Goal: Information Seeking & Learning: Check status

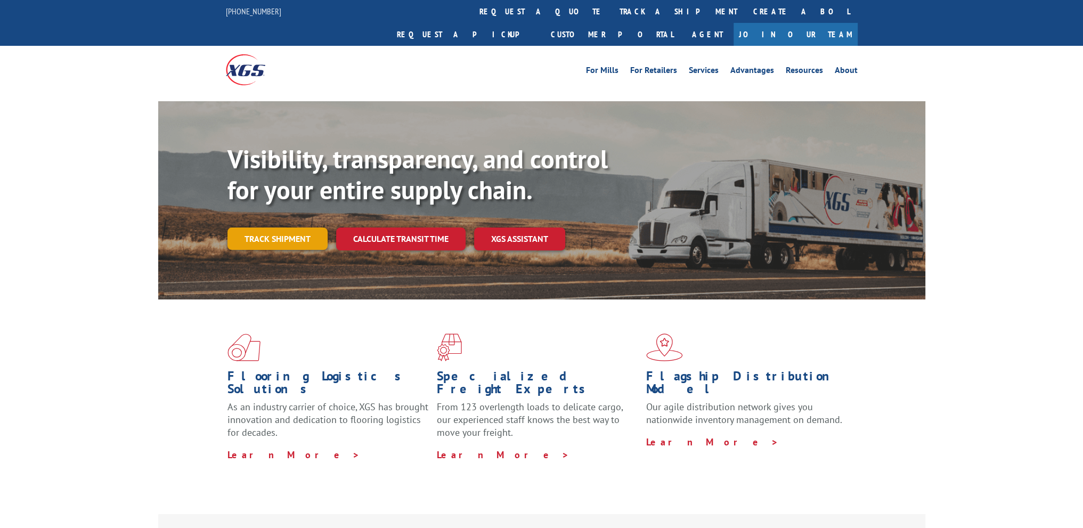
click at [302, 227] on link "Track shipment" at bounding box center [277, 238] width 100 height 22
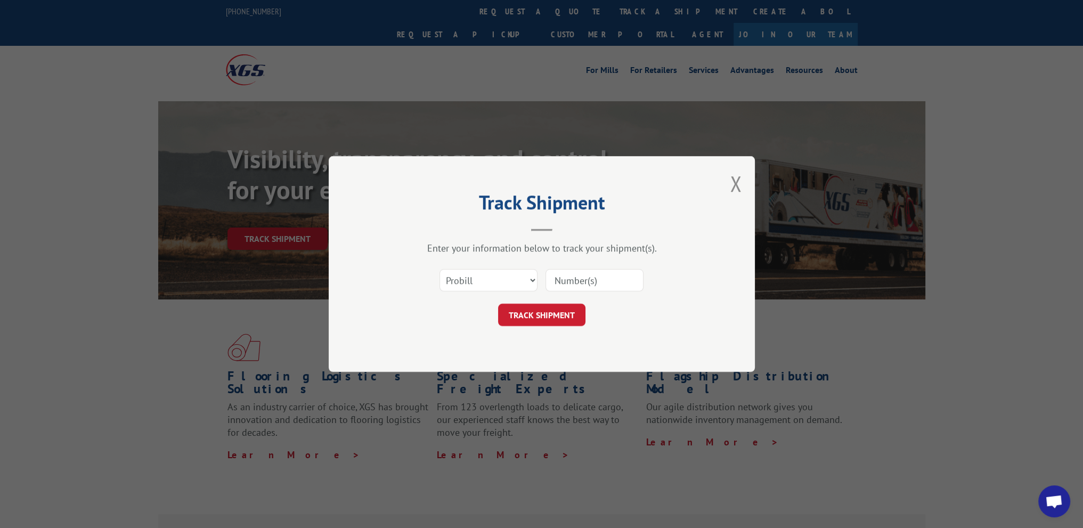
click at [550, 279] on input at bounding box center [594, 280] width 98 height 22
paste input "2552100"
type input "2552100"
click at [523, 321] on button "TRACK SHIPMENT" at bounding box center [541, 315] width 87 height 22
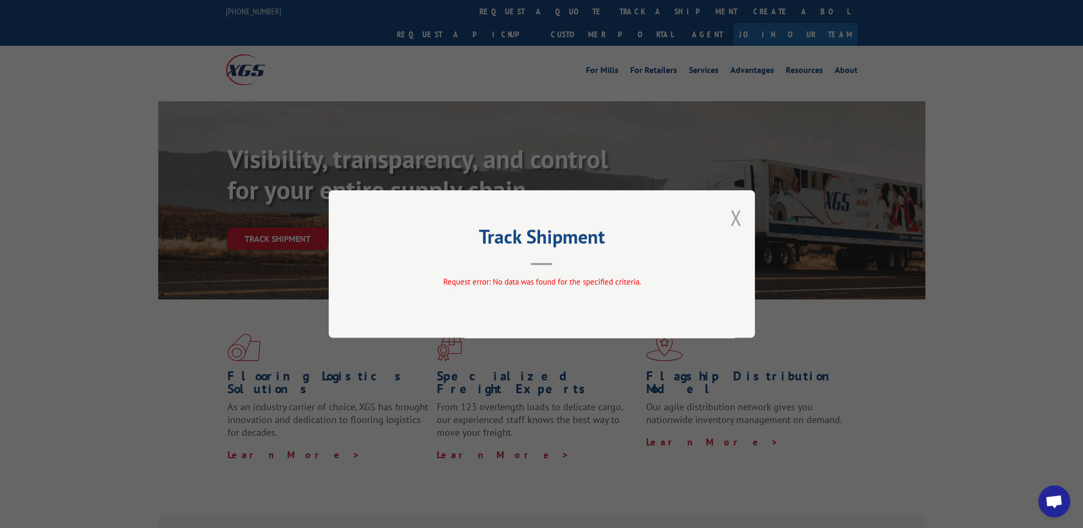
click at [735, 222] on button "Close modal" at bounding box center [736, 217] width 12 height 28
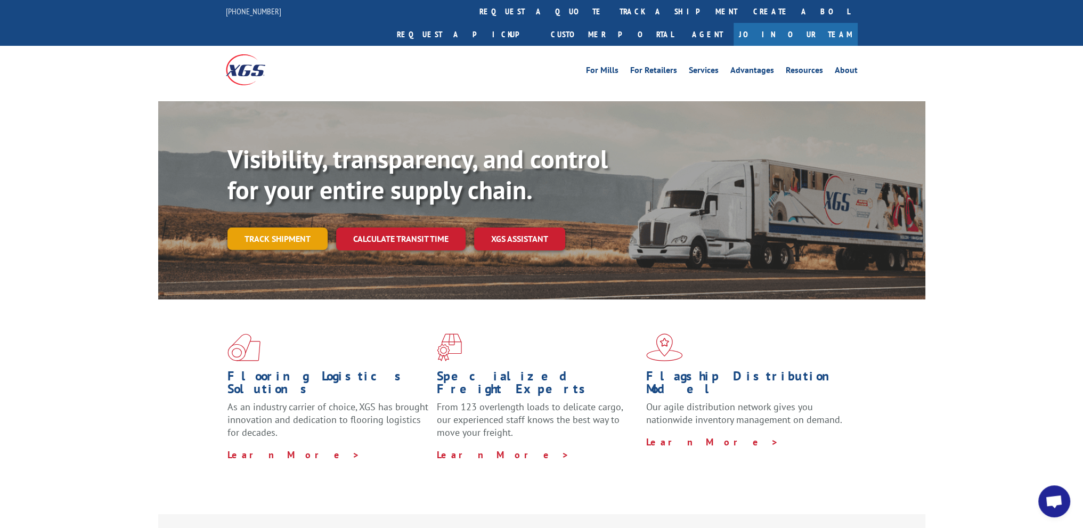
click at [302, 227] on link "Track shipment" at bounding box center [277, 238] width 100 height 22
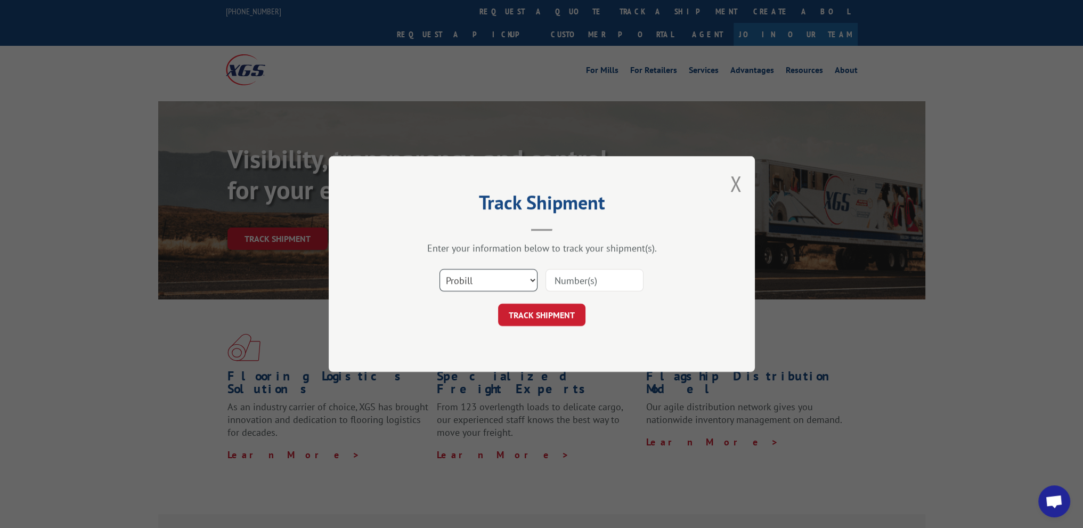
click at [457, 286] on select "Select category... Probill BOL PO" at bounding box center [488, 280] width 98 height 22
select select "po"
click at [439, 269] on select "Select category... Probill BOL PO" at bounding box center [488, 280] width 98 height 22
click at [560, 283] on input at bounding box center [594, 280] width 98 height 22
paste input "11725106"
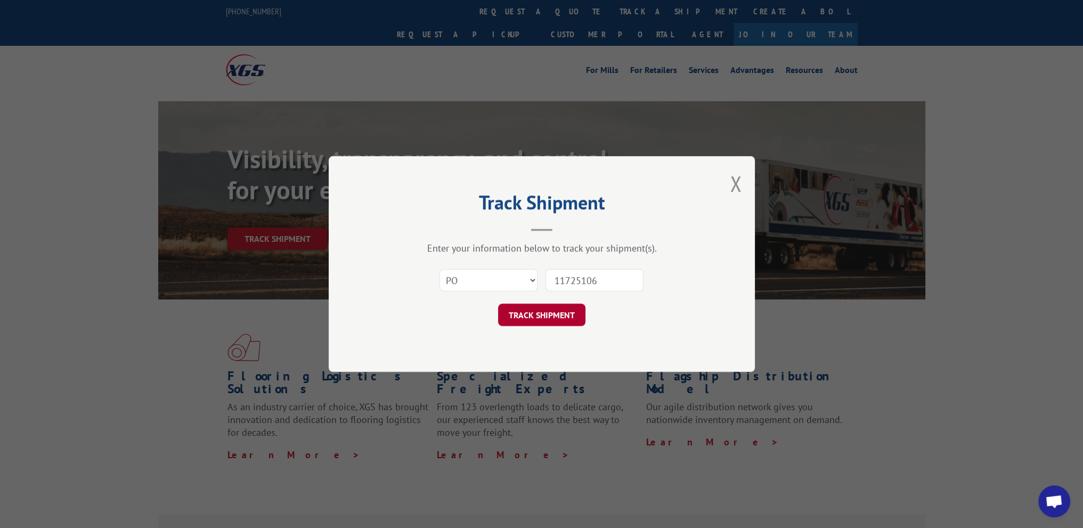
type input "11725106"
click at [533, 313] on button "TRACK SHIPMENT" at bounding box center [541, 315] width 87 height 22
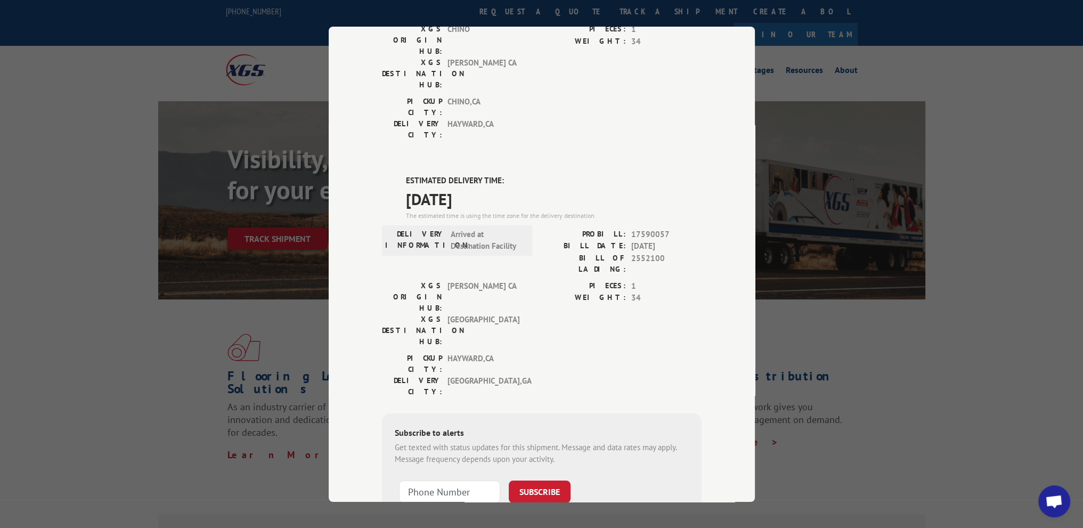
scroll to position [178, 0]
